Goal: Transaction & Acquisition: Purchase product/service

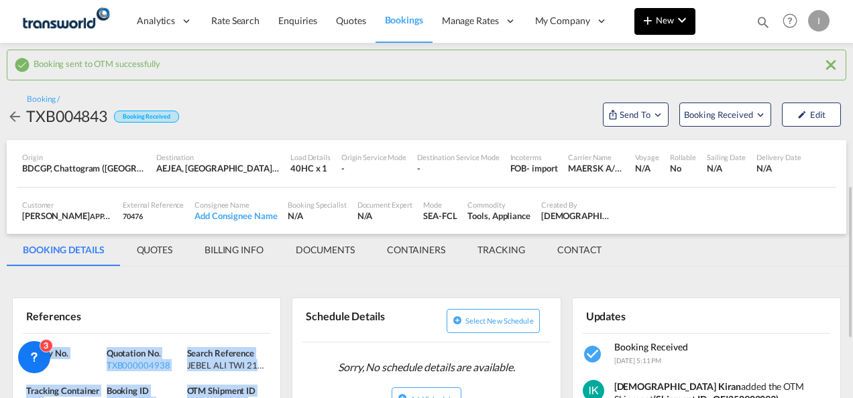
scroll to position [134, 0]
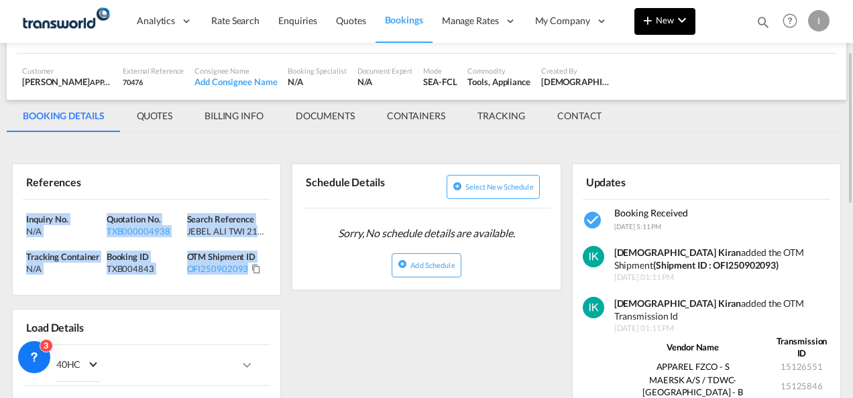
click at [647, 27] on md-icon "icon-plus 400-fg" at bounding box center [648, 20] width 16 height 16
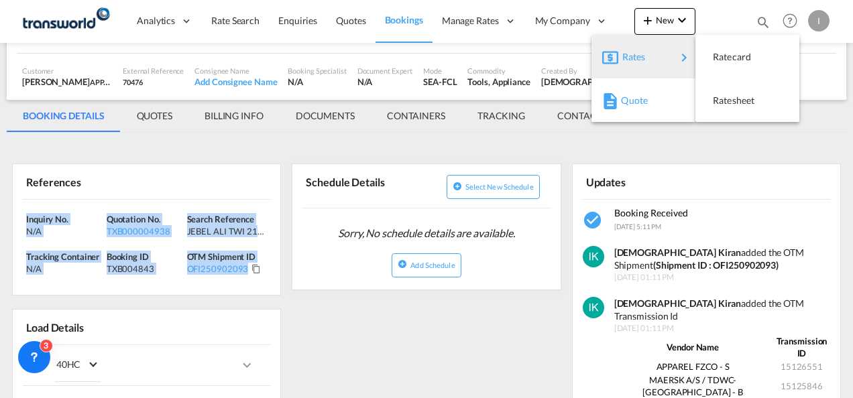
click at [630, 101] on span "Quote" at bounding box center [628, 100] width 15 height 27
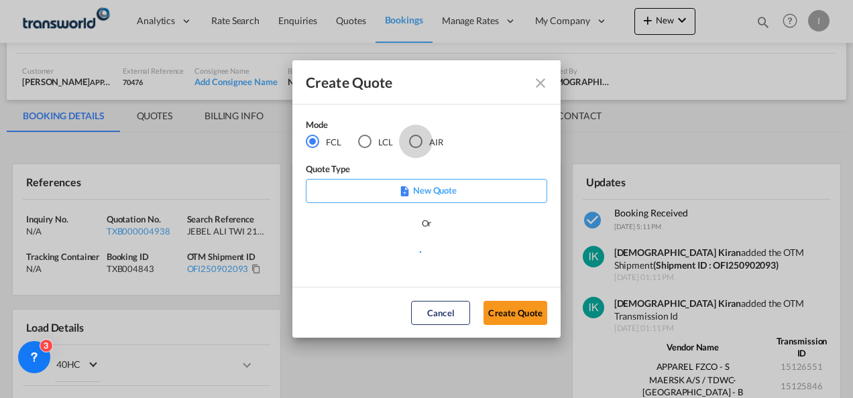
click at [414, 139] on div "AIR" at bounding box center [415, 141] width 13 height 13
click at [503, 313] on button "Create Quote" at bounding box center [515, 313] width 64 height 24
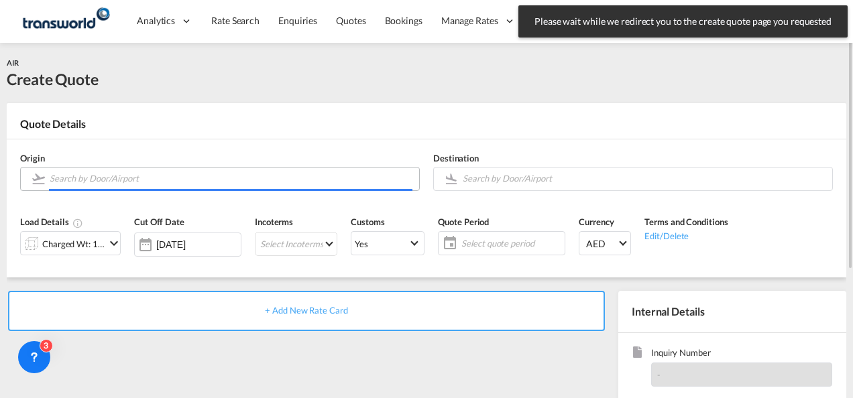
click at [102, 176] on input "Search by Door/Airport" at bounding box center [231, 178] width 363 height 23
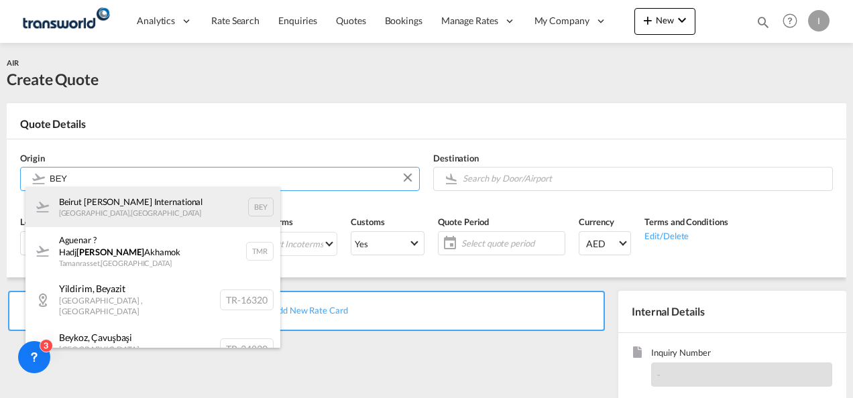
click at [113, 213] on div "Beirut [PERSON_NAME] International [GEOGRAPHIC_DATA] , [GEOGRAPHIC_DATA] BEY" at bounding box center [152, 207] width 255 height 40
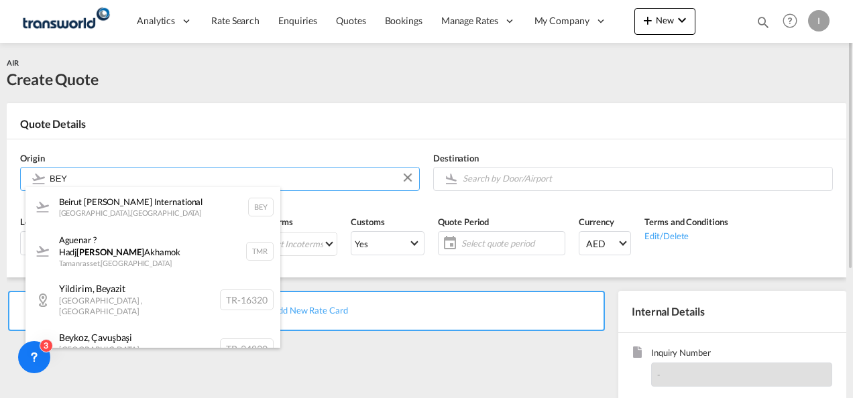
type input "Beirut [PERSON_NAME] International, [GEOGRAPHIC_DATA], BEY"
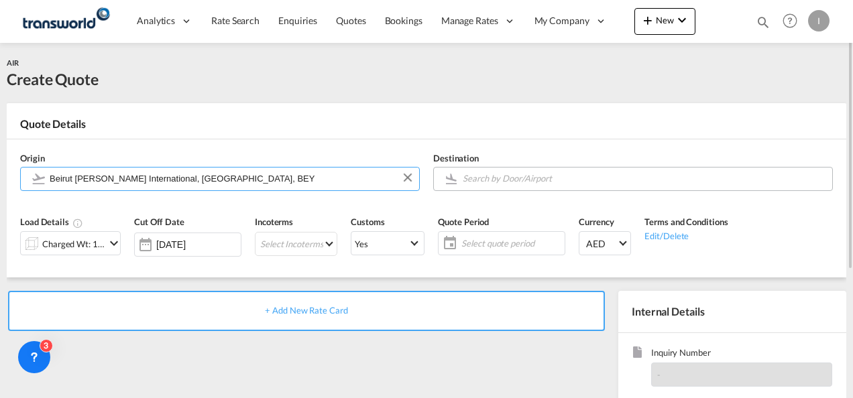
click at [472, 186] on input "Search by Door/Airport" at bounding box center [644, 178] width 363 height 23
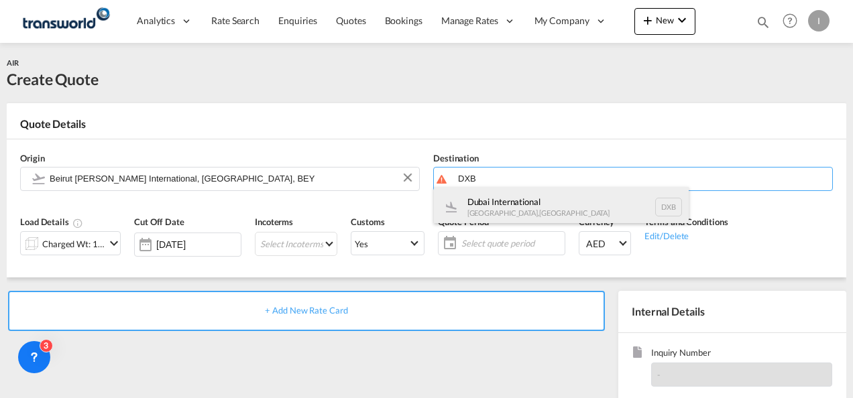
click at [483, 205] on div "Dubai International [GEOGRAPHIC_DATA] , [GEOGRAPHIC_DATA] DXB" at bounding box center [561, 207] width 255 height 40
type input "Dubai International, [GEOGRAPHIC_DATA], DXB"
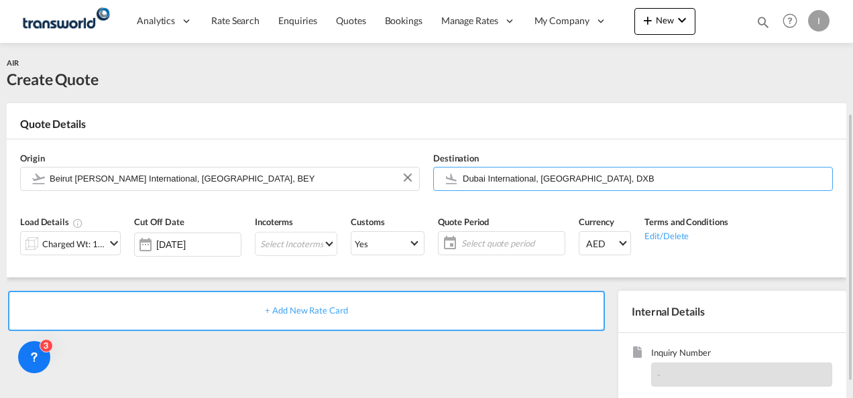
scroll to position [134, 0]
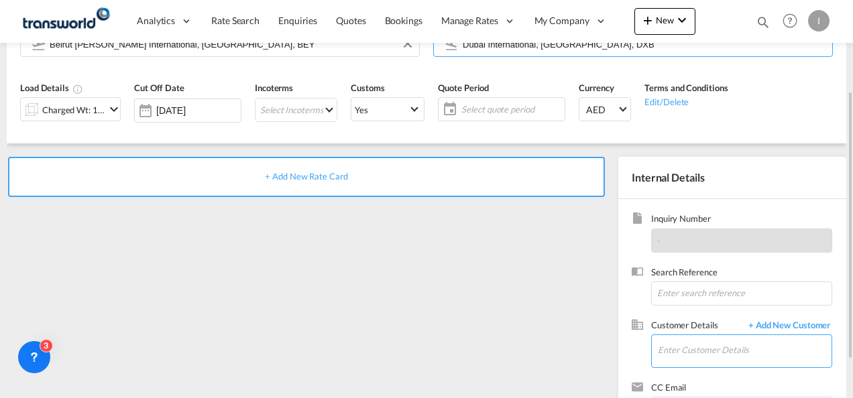
click at [671, 341] on input "Enter Customer Details" at bounding box center [745, 350] width 174 height 30
type input "Medical"
